Goal: Task Accomplishment & Management: Complete application form

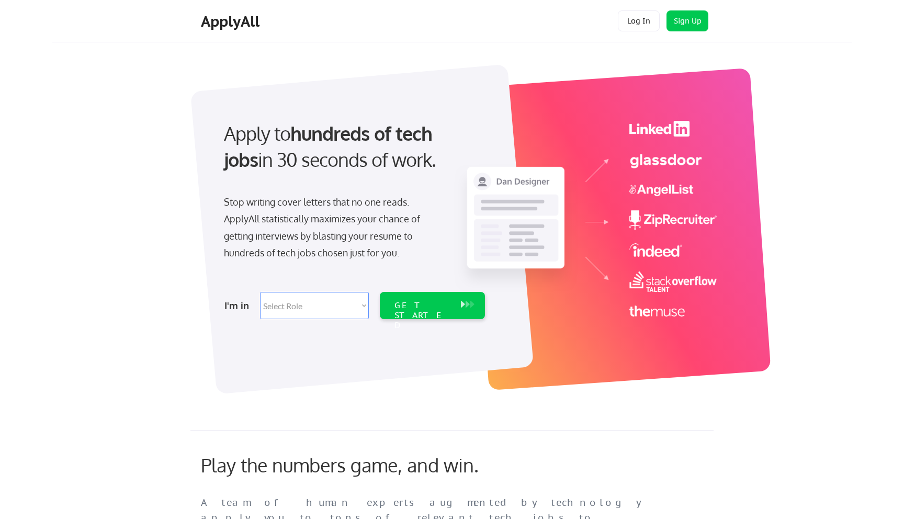
click at [275, 305] on select "Select Role Software Engineering Product Management Customer Success Sales UI/U…" at bounding box center [314, 305] width 109 height 27
select select ""sales0""
click at [260, 292] on select "Select Role Software Engineering Product Management Customer Success Sales UI/U…" at bounding box center [314, 305] width 109 height 27
select select ""sales0""
click at [400, 311] on div "GET STARTED" at bounding box center [422, 305] width 66 height 27
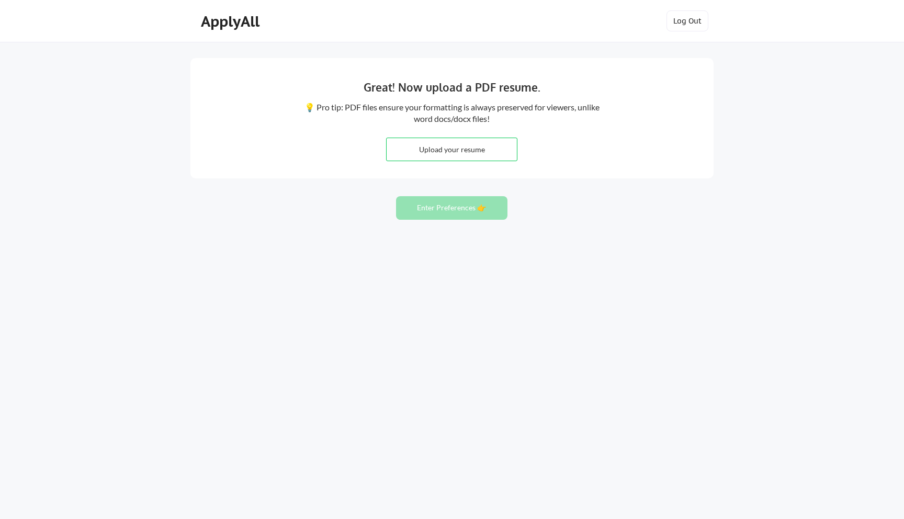
click at [428, 148] on input "file" at bounding box center [452, 149] width 130 height 22
type input "C:\fakepath\[PERSON_NAME] Resume Tech.docx"
click at [463, 218] on button "Enter Preferences 👉" at bounding box center [451, 208] width 111 height 24
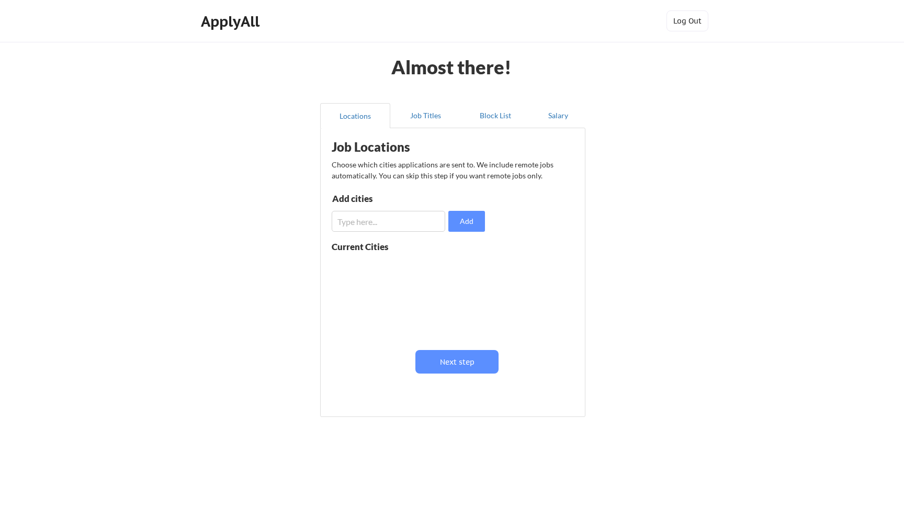
click at [361, 226] on input "input" at bounding box center [389, 221] width 114 height 21
click at [441, 360] on button "Next step" at bounding box center [456, 362] width 83 height 24
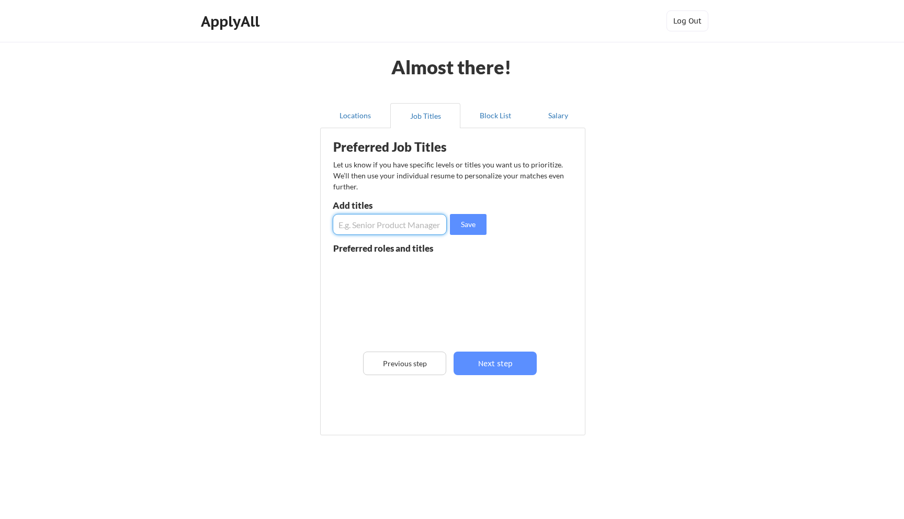
click at [373, 226] on input "input" at bounding box center [390, 224] width 114 height 21
type input "account manager"
click at [477, 229] on button "Save" at bounding box center [468, 224] width 37 height 21
click at [401, 230] on input "input" at bounding box center [390, 224] width 114 height 21
type input "sales associates"
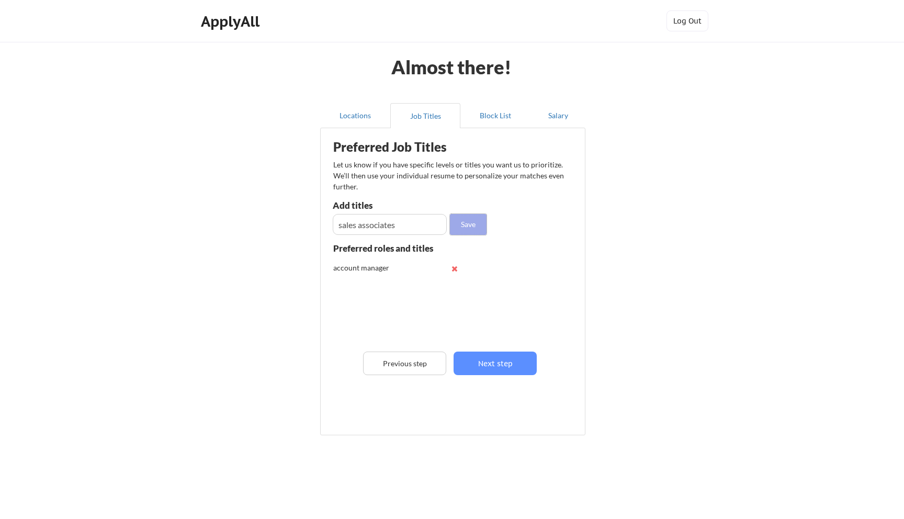
click at [481, 227] on button "Save" at bounding box center [468, 224] width 37 height 21
click at [398, 232] on input "input" at bounding box center [390, 224] width 114 height 21
type input "channel manager"
click at [485, 232] on button "Save" at bounding box center [468, 224] width 37 height 21
click at [401, 228] on input "input" at bounding box center [390, 224] width 114 height 21
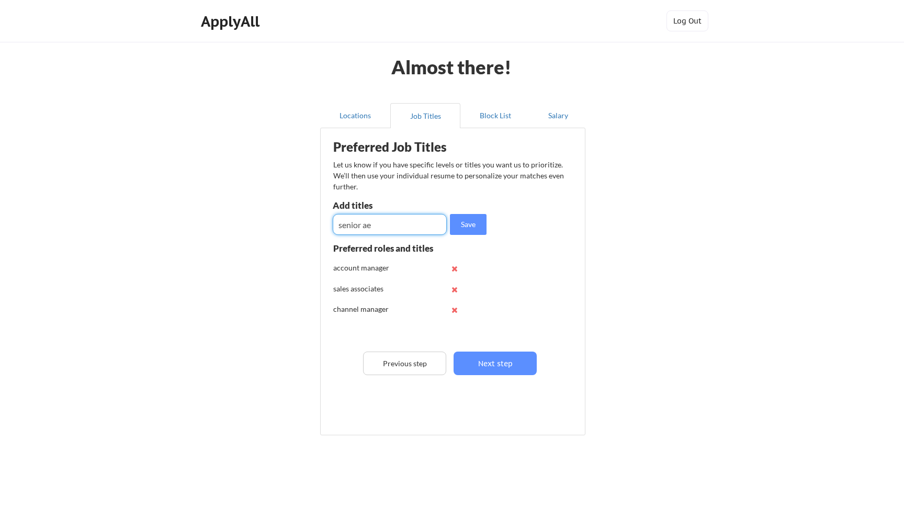
type input "senior ae"
click at [462, 209] on div "Preferred Job Titles Let us know if you have specific levels or titles you want…" at bounding box center [455, 278] width 258 height 291
click at [462, 214] on button "Save" at bounding box center [468, 224] width 37 height 21
click at [423, 226] on input "input" at bounding box center [390, 224] width 114 height 21
type input "sales manager"
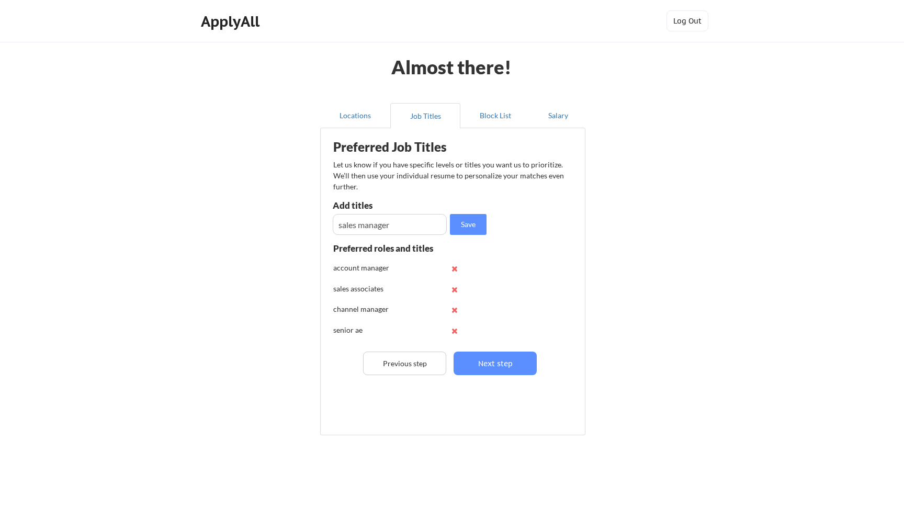
click at [494, 221] on div "Preferred Job Titles Let us know if you have specific levels or titles you want…" at bounding box center [455, 278] width 258 height 291
click at [471, 225] on button "Save" at bounding box center [468, 224] width 37 height 21
click at [428, 230] on input "input" at bounding box center [390, 224] width 114 height 21
click at [497, 365] on button "Next step" at bounding box center [494, 363] width 83 height 24
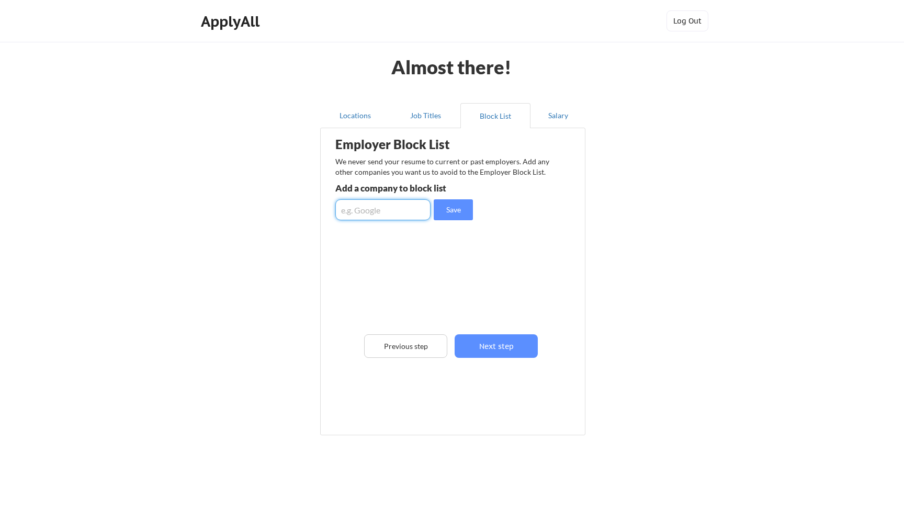
click at [399, 211] on input "input" at bounding box center [382, 209] width 95 height 21
type input "eMazzanti technologies"
click at [463, 215] on button "Save" at bounding box center [453, 209] width 39 height 21
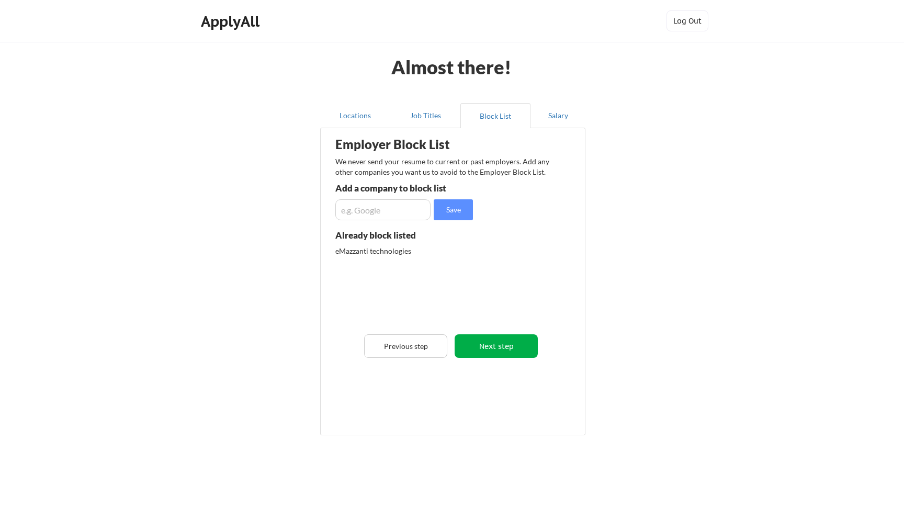
click at [499, 349] on button "Next step" at bounding box center [496, 346] width 83 height 24
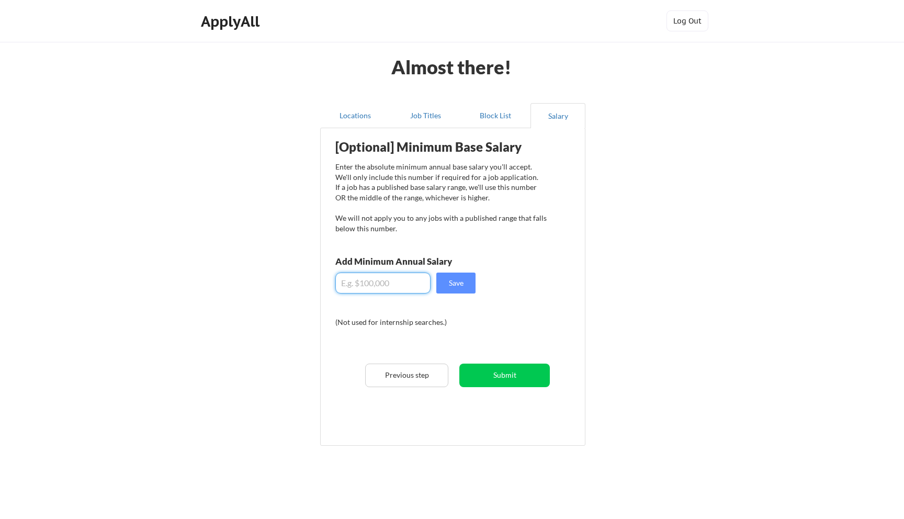
click at [400, 285] on input "input" at bounding box center [382, 283] width 95 height 21
type input "$80,000"
click at [457, 285] on button "Save" at bounding box center [455, 283] width 39 height 21
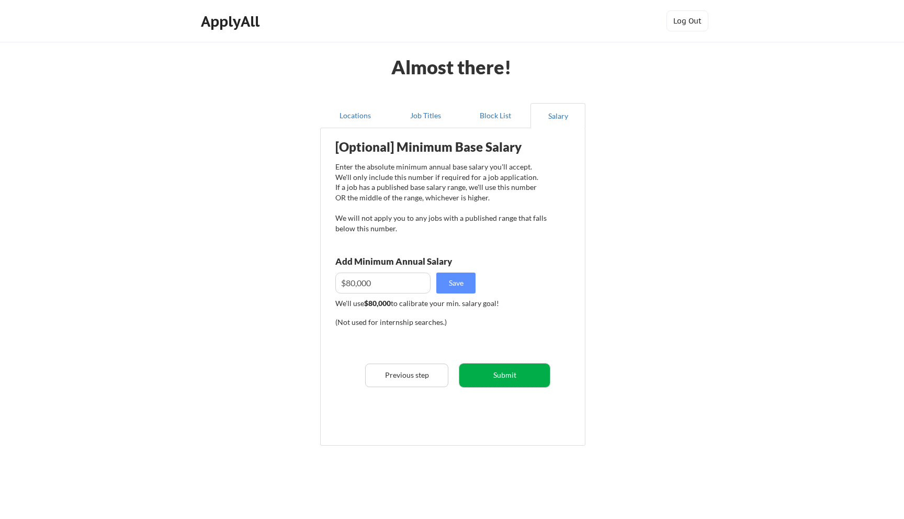
click at [491, 381] on button "Submit" at bounding box center [504, 376] width 90 height 24
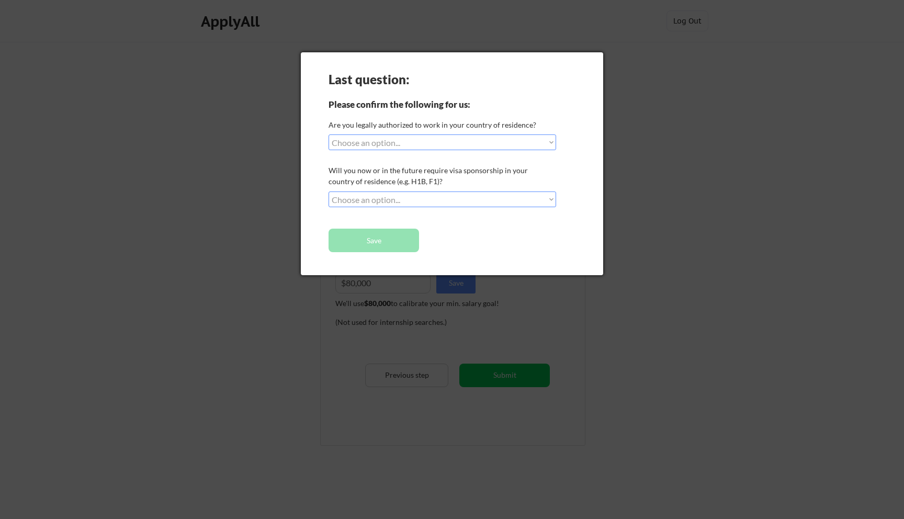
click at [378, 151] on div "Last question: Please confirm the following for us: Are you legally authorized …" at bounding box center [452, 163] width 302 height 223
click at [375, 147] on select "Choose an option... Yes, I am a US Citizen Yes, I am a Canadian Citizen Yes, I …" at bounding box center [442, 142] width 228 height 16
select select ""yes__i_am_a_us_citizen""
click at [328, 134] on select "Choose an option... Yes, I am a US Citizen Yes, I am a Canadian Citizen Yes, I …" at bounding box center [442, 142] width 228 height 16
click at [370, 200] on select "Choose an option... No, I will not need sponsorship Yes, I will need sponsorship" at bounding box center [442, 199] width 228 height 16
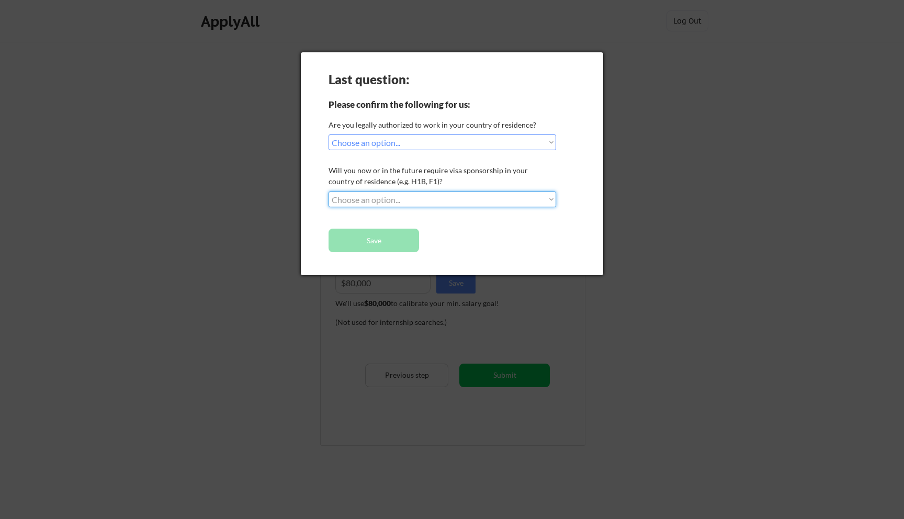
select select ""no__i_will_not_need_sponsorship""
click at [328, 191] on select "Choose an option... No, I will not need sponsorship Yes, I will need sponsorship" at bounding box center [442, 199] width 228 height 16
